Goal: Task Accomplishment & Management: Manage account settings

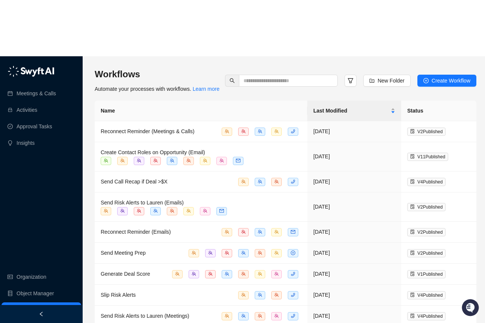
click at [40, 84] on ul "Meetings & Calls Activities Approval Tasks Insights" at bounding box center [41, 118] width 83 height 68
click at [41, 119] on link "Approval Tasks" at bounding box center [35, 126] width 36 height 15
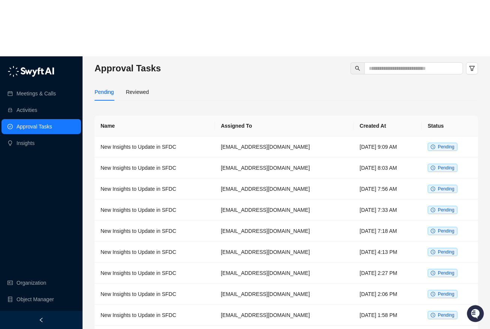
click at [123, 83] on div "Pending Reviewed" at bounding box center [122, 91] width 54 height 17
click at [130, 88] on div "Reviewed" at bounding box center [137, 92] width 23 height 8
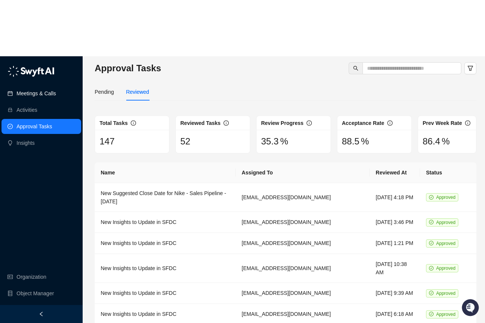
click at [50, 86] on link "Meetings & Calls" at bounding box center [36, 93] width 39 height 15
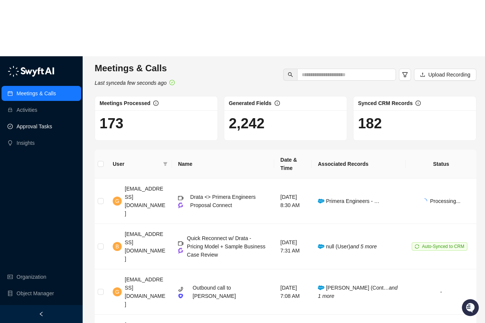
click at [44, 119] on link "Approval Tasks" at bounding box center [35, 126] width 36 height 15
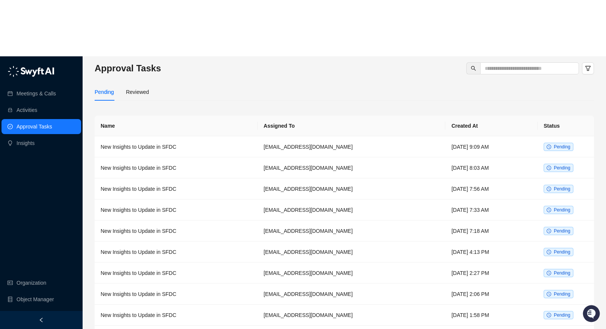
click at [31, 308] on link "Workflows" at bounding box center [29, 315] width 24 height 15
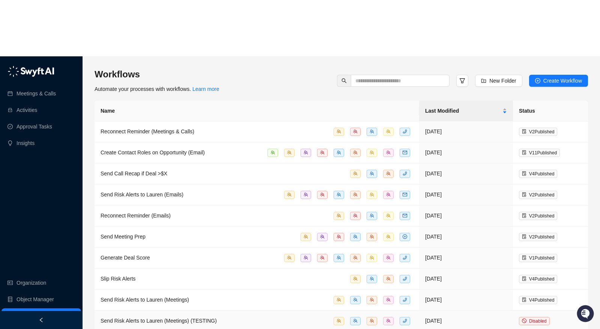
scroll to position [96, 0]
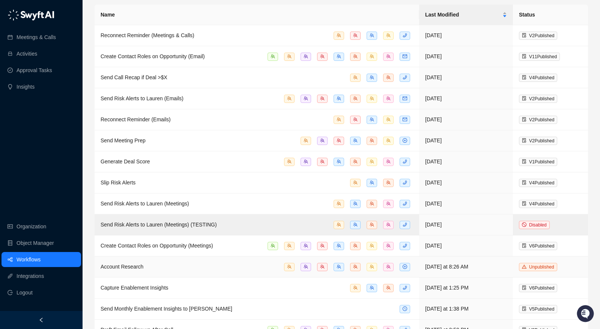
click at [181, 262] on div "Account Research" at bounding box center [257, 266] width 313 height 9
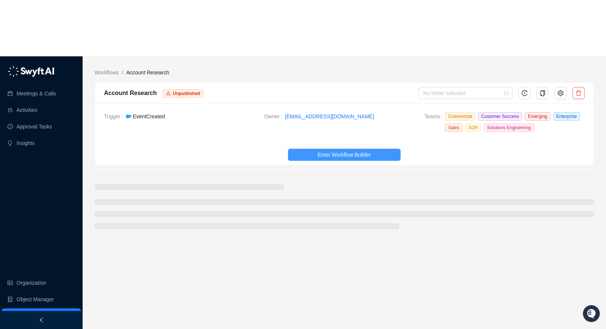
click at [364, 151] on span "Enter Workflow Builder" at bounding box center [344, 155] width 53 height 8
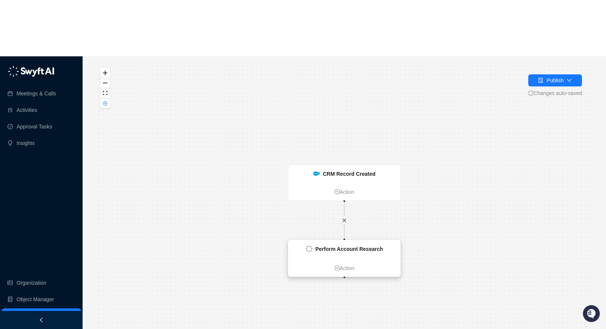
click at [334, 246] on strong "Perform Account Research" at bounding box center [349, 249] width 68 height 6
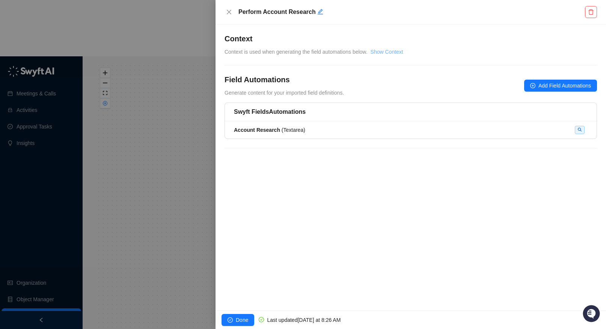
click at [386, 53] on link "Show Context" at bounding box center [387, 52] width 33 height 6
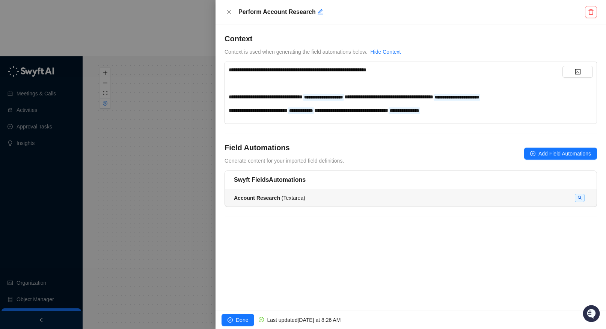
click at [305, 199] on span "Account Research ( Textarea )" at bounding box center [269, 198] width 71 height 6
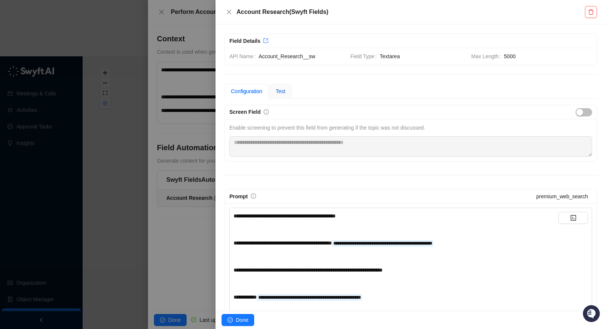
click at [285, 93] on span "Test" at bounding box center [281, 91] width 10 height 6
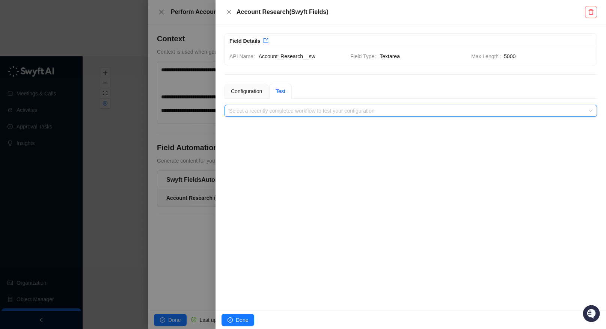
click at [293, 113] on input "search" at bounding box center [408, 110] width 359 height 11
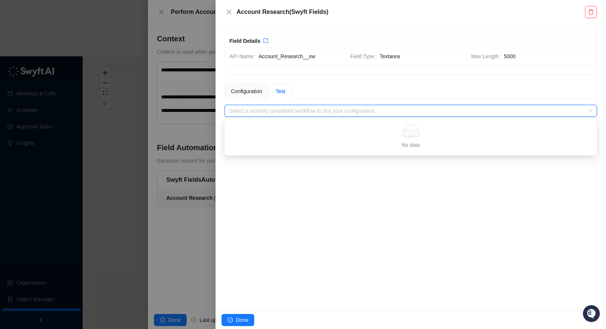
click at [316, 109] on input "search" at bounding box center [408, 110] width 359 height 11
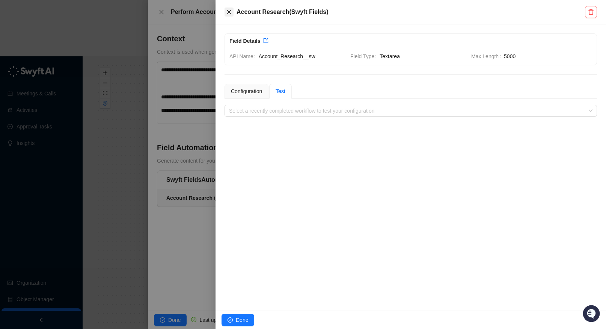
click at [225, 15] on button "Close" at bounding box center [229, 12] width 9 height 9
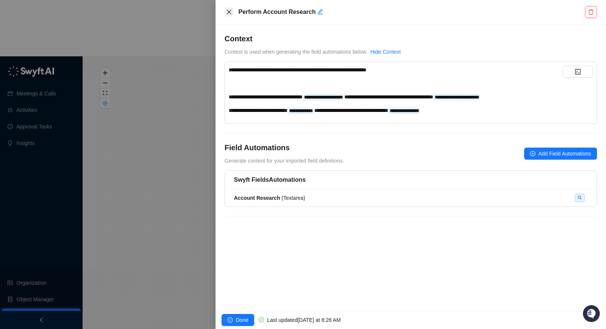
click at [229, 9] on icon "close" at bounding box center [229, 12] width 6 height 6
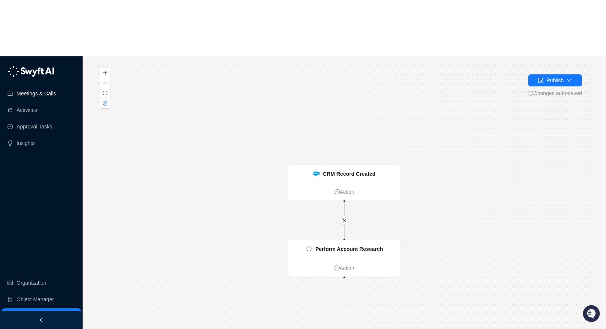
click at [56, 86] on link "Meetings & Calls" at bounding box center [36, 93] width 39 height 15
